Goal: Find specific page/section: Find specific page/section

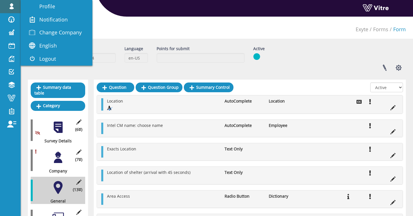
scroll to position [29, 0]
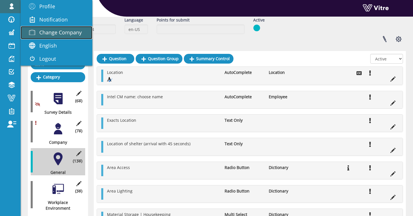
click at [47, 31] on span "Change Company" at bounding box center [60, 32] width 42 height 7
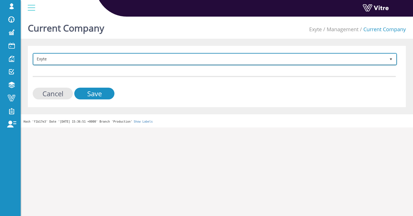
click at [103, 60] on span "Exyte" at bounding box center [210, 59] width 352 height 10
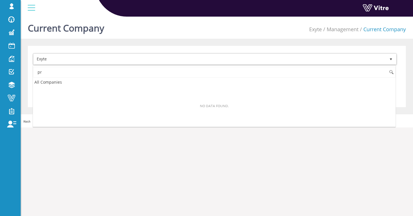
type input "p"
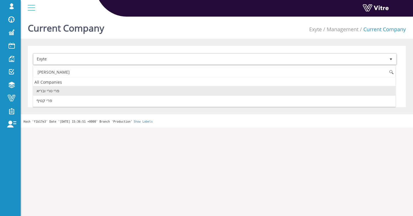
click at [84, 90] on li "פרי טרי ובריא" at bounding box center [214, 91] width 362 height 10
type input "פרי"
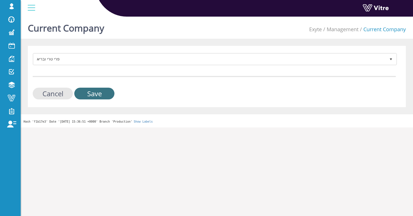
click at [93, 98] on input "Save" at bounding box center [94, 94] width 40 height 12
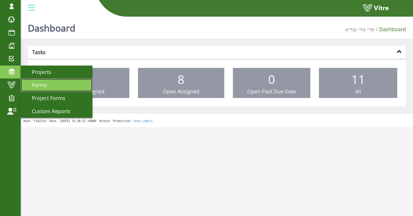
click at [29, 79] on link "Forms" at bounding box center [57, 85] width 72 height 13
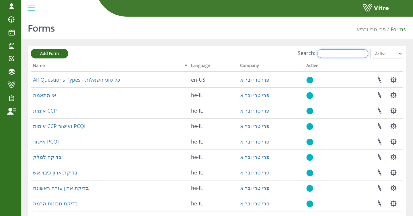
click at [356, 56] on input "Search:" at bounding box center [342, 53] width 51 height 9
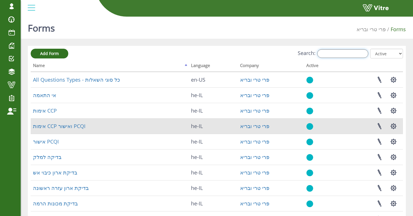
type input "ב"
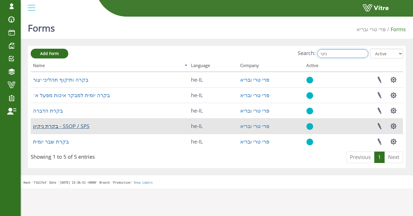
type input "בקר"
click at [65, 127] on link "בקרת ניקיון - SSOP / SPS" at bounding box center [61, 126] width 56 height 7
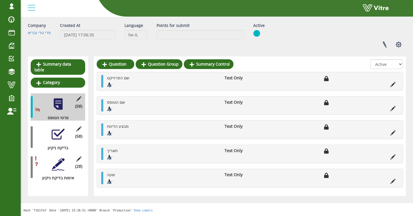
click at [53, 137] on div at bounding box center [58, 134] width 13 height 13
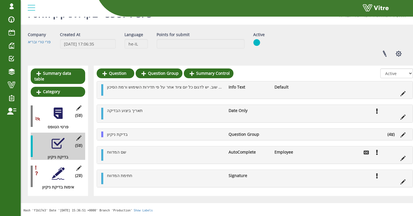
scroll to position [15, 0]
click at [130, 134] on li "בדיקת ניקיון" at bounding box center [164, 134] width 121 height 6
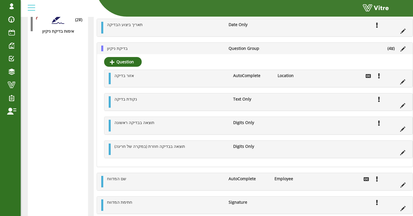
scroll to position [170, 0]
click at [172, 48] on li "בדיקת ניקיון" at bounding box center [164, 49] width 121 height 6
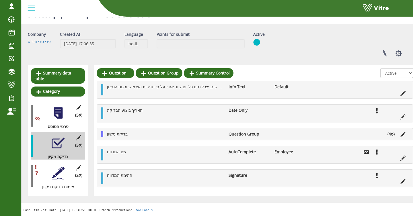
scroll to position [15, 0]
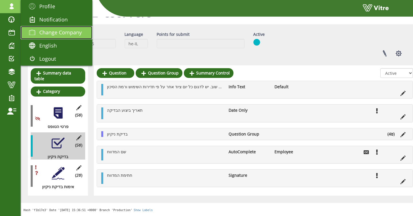
click at [45, 31] on span "Change Company" at bounding box center [60, 32] width 42 height 7
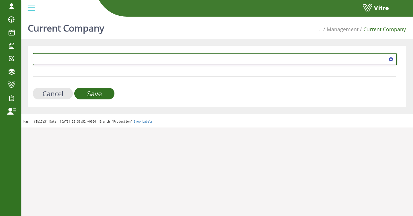
click at [308, 57] on span at bounding box center [210, 59] width 352 height 10
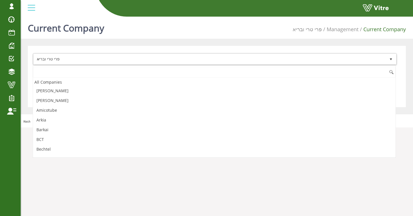
scroll to position [1021, 0]
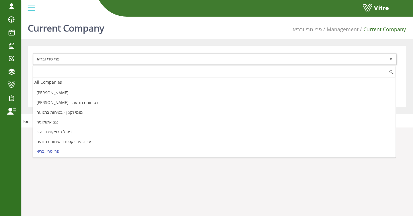
type input "ד"
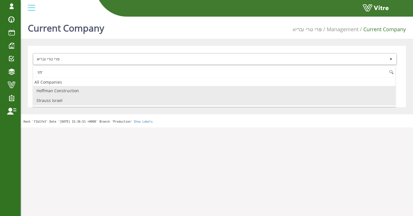
click at [162, 100] on li "Strauss Israel" at bounding box center [214, 101] width 362 height 10
type input "str"
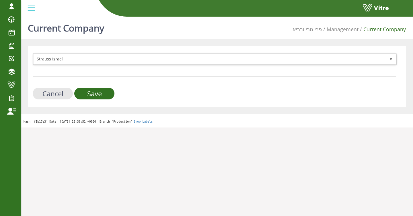
click at [114, 94] on div "Cancel Save" at bounding box center [214, 94] width 363 height 12
click at [112, 94] on input "Save" at bounding box center [94, 94] width 40 height 12
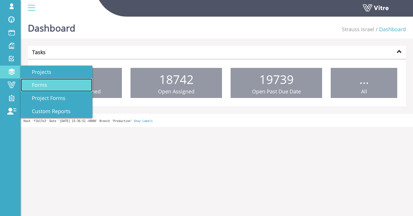
click at [34, 83] on span "Forms" at bounding box center [36, 84] width 22 height 7
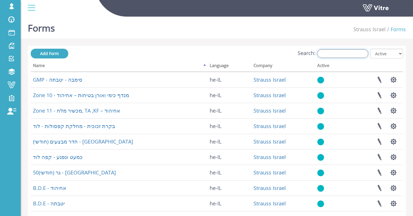
click at [327, 50] on input "Search:" at bounding box center [342, 53] width 51 height 9
type input "a"
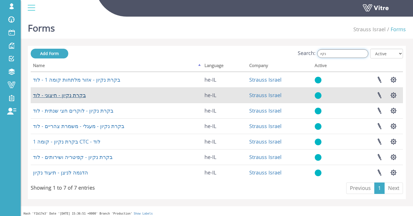
type input "נקיו"
click at [77, 96] on link "בקרת נקיון - חיצוני - לוד" at bounding box center [59, 95] width 53 height 7
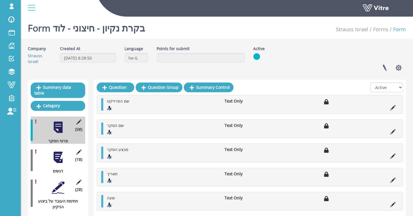
scroll to position [25, 0]
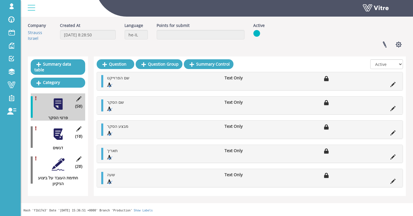
click at [53, 130] on div at bounding box center [58, 134] width 13 height 13
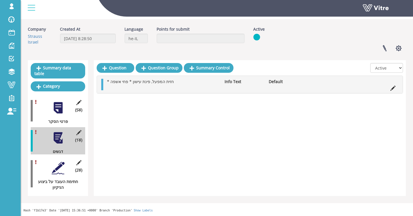
click at [187, 75] on div "Question Question Group Summary Control" at bounding box center [165, 69] width 137 height 13
click at [60, 166] on div at bounding box center [58, 168] width 13 height 13
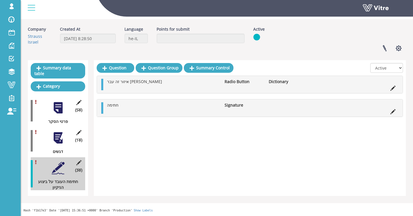
click at [61, 137] on div at bounding box center [58, 138] width 13 height 13
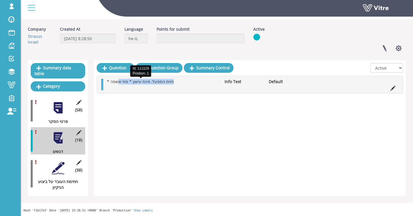
drag, startPoint x: 185, startPoint y: 81, endPoint x: 119, endPoint y: 81, distance: 65.6
click at [119, 81] on li "* חזית המפעל, פינת עישון * פחי אשפה" at bounding box center [162, 82] width 117 height 6
click at [60, 164] on div at bounding box center [58, 168] width 13 height 13
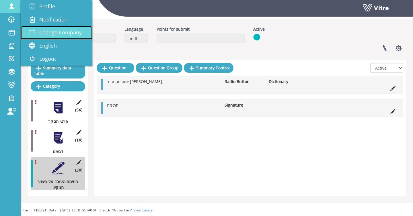
click at [40, 29] on link "Change Company" at bounding box center [57, 32] width 72 height 13
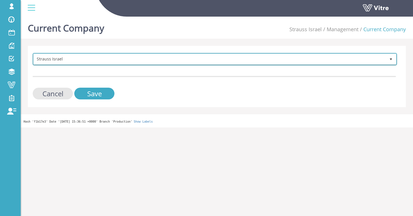
click at [187, 62] on span "Strauss Israel" at bounding box center [210, 59] width 352 height 10
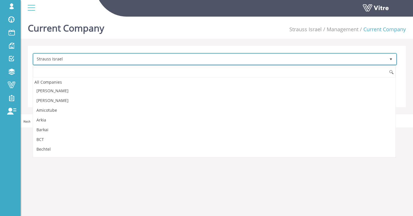
scroll to position [670, 0]
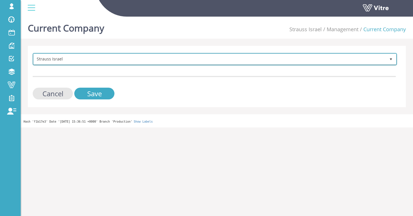
click at [83, 62] on span "Strauss Israel" at bounding box center [210, 59] width 352 height 10
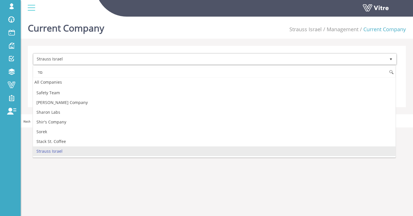
type input "ם"
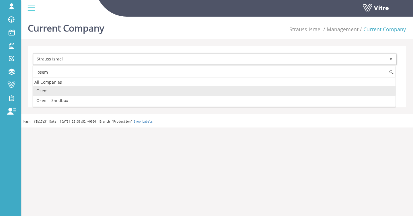
scroll to position [0, 0]
drag, startPoint x: 121, startPoint y: 89, endPoint x: 114, endPoint y: 91, distance: 7.3
click at [121, 89] on li "Osem" at bounding box center [214, 91] width 362 height 10
type input "osem"
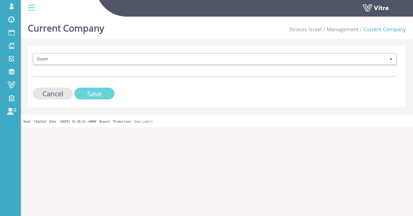
click at [92, 93] on input "Save" at bounding box center [94, 94] width 40 height 12
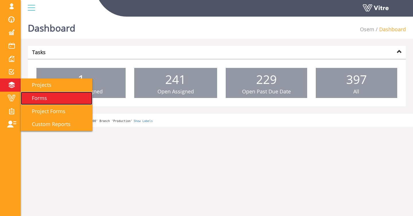
click at [30, 96] on span "Forms" at bounding box center [36, 98] width 22 height 7
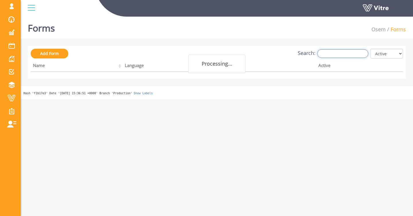
click at [352, 56] on input "Search:" at bounding box center [342, 53] width 51 height 9
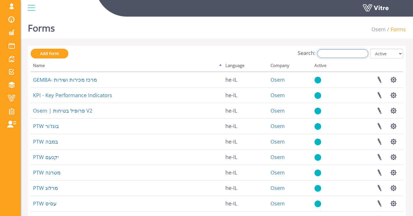
type input "b"
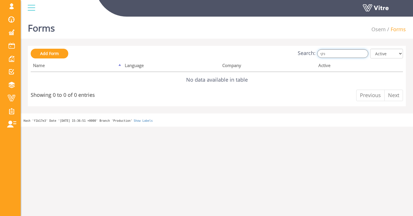
type input "נקי"
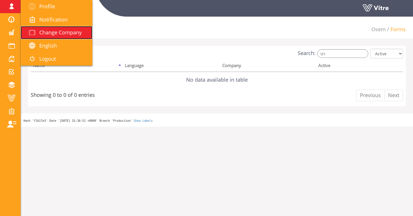
click at [37, 30] on span at bounding box center [32, 32] width 14 height 7
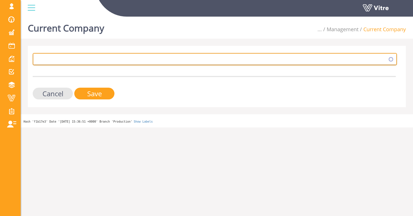
click at [94, 56] on span at bounding box center [210, 59] width 352 height 10
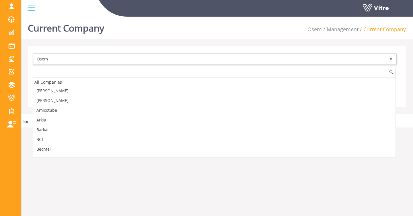
scroll to position [475, 0]
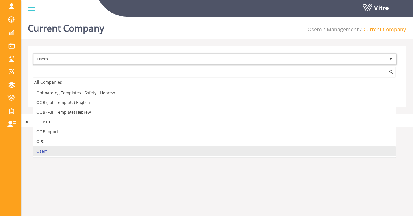
type input "ד"
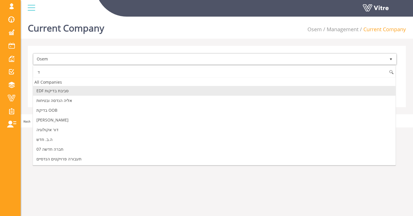
scroll to position [0, 0]
type input "t"
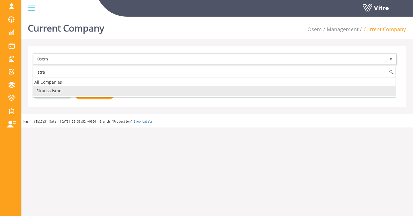
click at [75, 90] on li "Strauss Israel" at bounding box center [214, 91] width 362 height 10
type input "stra"
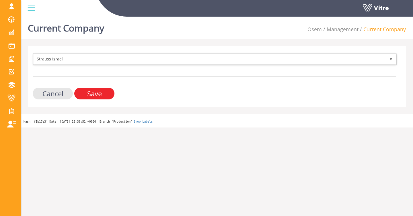
click at [84, 92] on input "Save" at bounding box center [94, 94] width 40 height 12
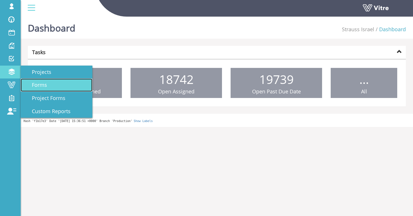
click at [41, 87] on span "Forms" at bounding box center [36, 84] width 22 height 7
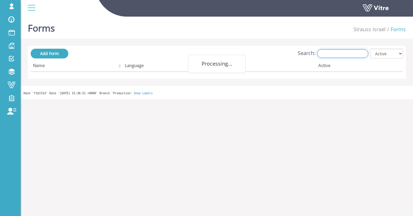
click at [341, 51] on input "Search:" at bounding box center [342, 53] width 51 height 9
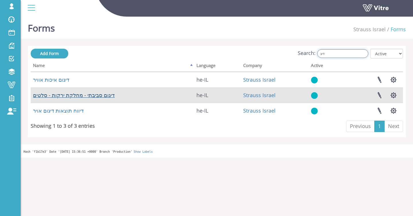
type input "דיג"
click at [99, 97] on link "דיגום סביבתי - מחלקת ירקות - סלטים" at bounding box center [74, 95] width 82 height 7
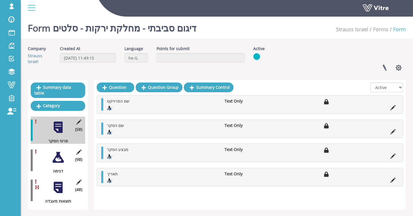
click at [60, 162] on div at bounding box center [58, 157] width 13 height 13
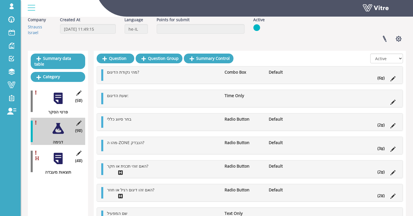
scroll to position [40, 0]
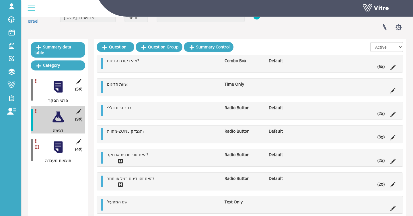
click at [56, 146] on div at bounding box center [58, 147] width 13 height 13
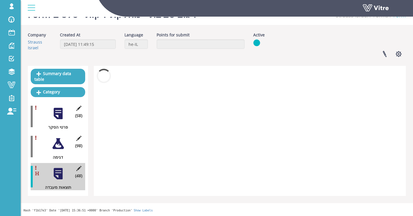
scroll to position [14, 0]
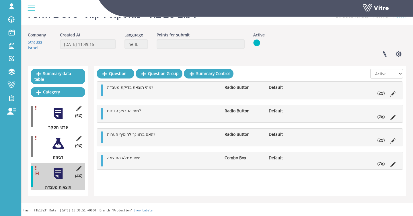
click at [54, 149] on div at bounding box center [58, 143] width 13 height 13
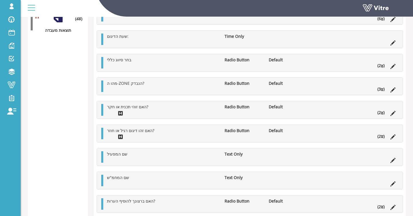
scroll to position [197, 0]
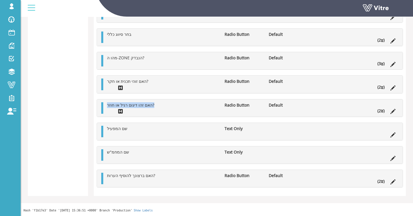
drag, startPoint x: 105, startPoint y: 106, endPoint x: 154, endPoint y: 103, distance: 48.9
click at [163, 107] on li "האם זהו דיגום רגיל או חוזר?" at bounding box center [162, 105] width 117 height 6
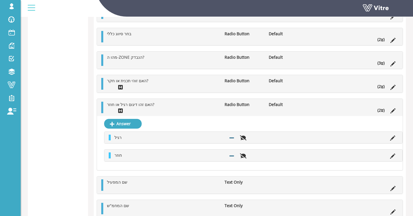
click at [159, 112] on ul "האם זהו דיגום רגיל או חוזר? Radio Button Default (2 )" at bounding box center [251, 107] width 294 height 11
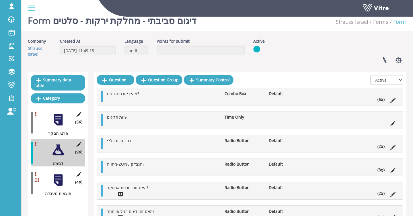
scroll to position [0, 0]
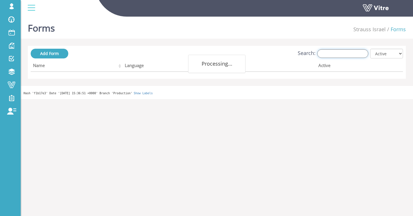
click at [348, 55] on input "Search:" at bounding box center [342, 53] width 51 height 9
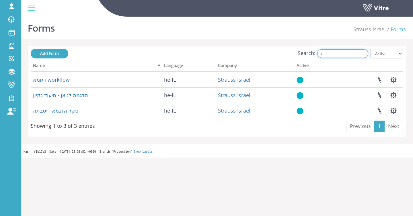
type input "ד"
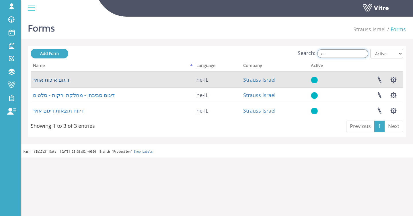
type input "דיג"
click at [56, 81] on link "דיגום איכות אוויר" at bounding box center [51, 79] width 36 height 7
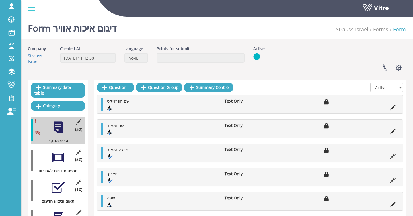
drag, startPoint x: 59, startPoint y: 164, endPoint x: 63, endPoint y: 160, distance: 5.5
click at [61, 163] on div "(5 ) מרפסות דיגום לארובות" at bounding box center [58, 160] width 54 height 27
click at [63, 159] on div at bounding box center [58, 157] width 13 height 13
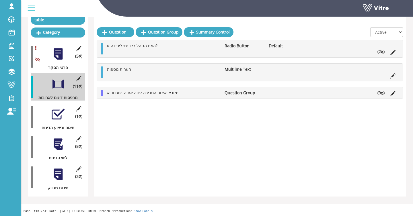
scroll to position [80, 0]
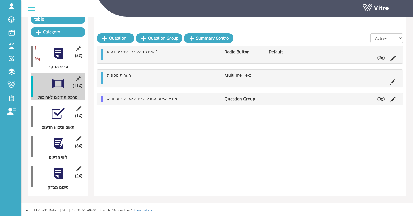
click at [57, 117] on div at bounding box center [58, 113] width 13 height 13
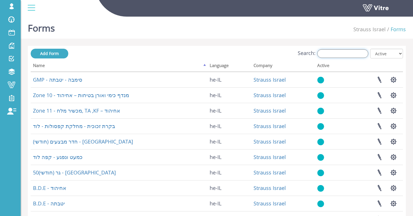
click at [346, 50] on input "Search:" at bounding box center [342, 53] width 51 height 9
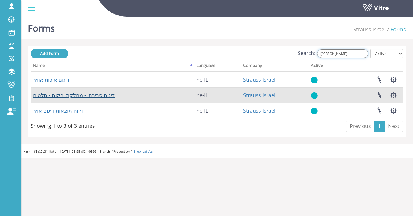
type input "[PERSON_NAME]"
click at [71, 96] on link "דיגום סביבתי - מחלקת ירקות - סלטים" at bounding box center [74, 95] width 82 height 7
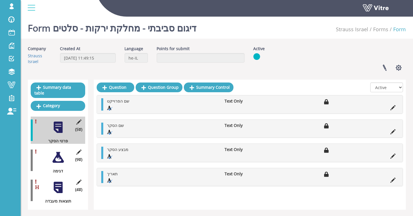
click at [55, 150] on div "(9 ) דגימה" at bounding box center [58, 160] width 54 height 27
click at [56, 154] on div at bounding box center [58, 157] width 13 height 13
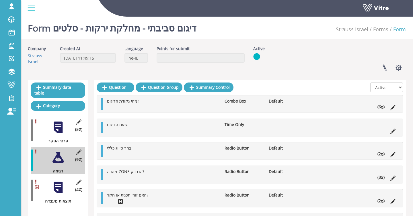
click at [293, 108] on ul "מהי נקודת הדיגום? Combo Box Default (6 )" at bounding box center [251, 103] width 294 height 11
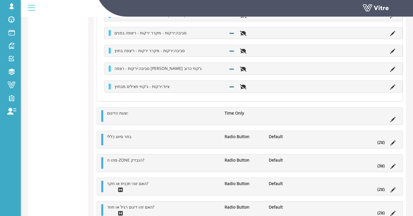
scroll to position [307, 0]
